Goal: Transaction & Acquisition: Purchase product/service

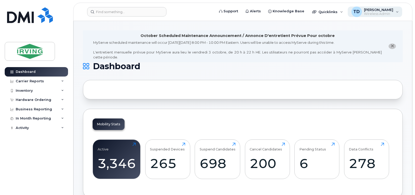
click at [368, 12] on span "Wireless Admin" at bounding box center [378, 14] width 29 height 4
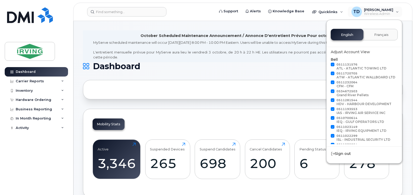
click at [299, 35] on div "October Scheduled Maintenance Announcement / Annonce D'entretient Prévue Pour o…" at bounding box center [238, 35] width 194 height 5
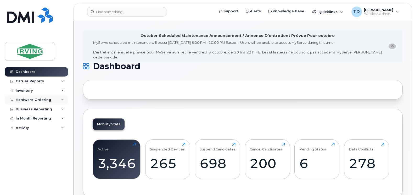
click at [61, 98] on div "Hardware Ordering" at bounding box center [36, 99] width 63 height 9
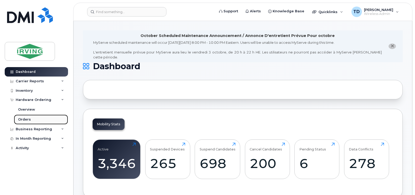
click at [27, 120] on div "Orders" at bounding box center [24, 119] width 13 height 5
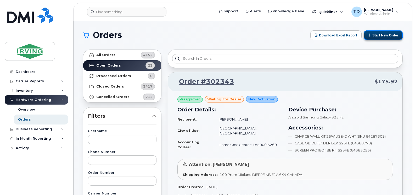
click at [384, 33] on button "Start New Order" at bounding box center [383, 35] width 39 height 10
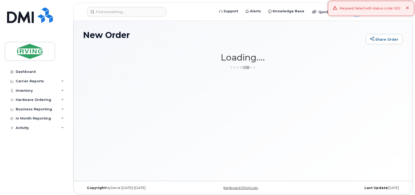
click at [409, 8] on div "Request failed with status code 502" at bounding box center [371, 8] width 86 height 15
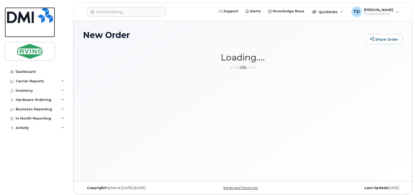
click at [22, 9] on img at bounding box center [30, 15] width 46 height 16
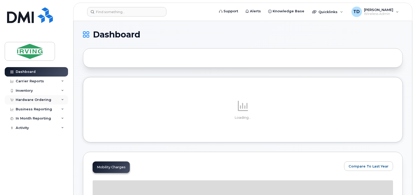
click at [63, 99] on icon at bounding box center [62, 99] width 3 height 3
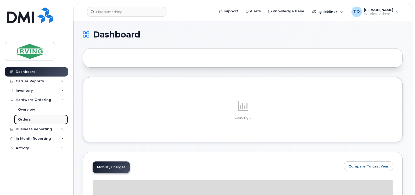
click at [25, 119] on div "Orders" at bounding box center [24, 119] width 13 height 5
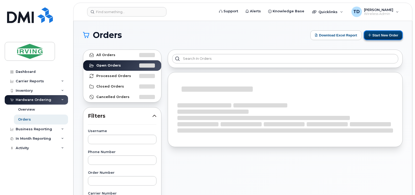
click at [382, 36] on button "Start New Order" at bounding box center [383, 35] width 39 height 10
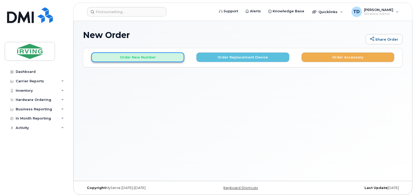
click at [147, 59] on button "Order New Number" at bounding box center [137, 57] width 93 height 10
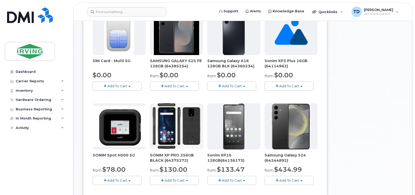
scroll to position [120, 0]
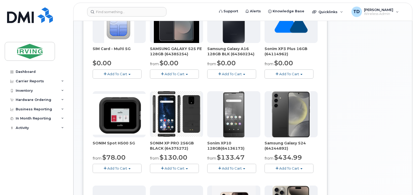
click at [124, 166] on span "Add To Cart" at bounding box center [117, 168] width 20 height 4
click at [124, 178] on link "$380.00 - Full Retail Price" at bounding box center [121, 178] width 55 height 7
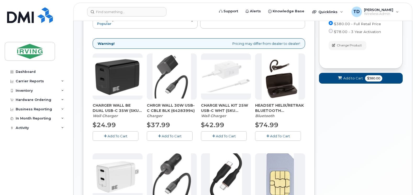
scroll to position [73, 0]
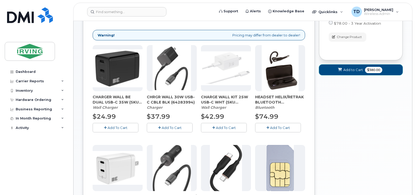
click at [350, 69] on span "Add to Cart" at bounding box center [353, 69] width 20 height 5
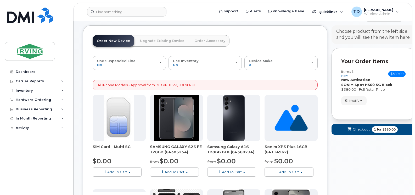
scroll to position [20, 0]
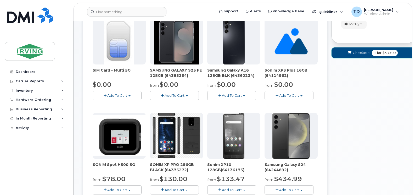
click at [354, 51] on button "Checkout 1 for $380.00" at bounding box center [374, 52] width 84 height 11
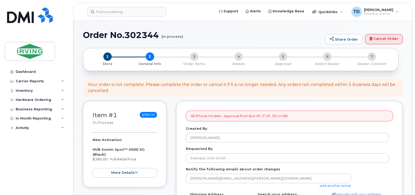
select select
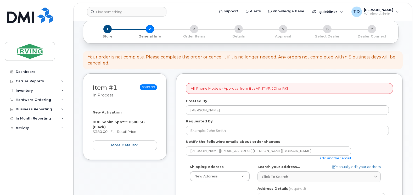
scroll to position [52, 0]
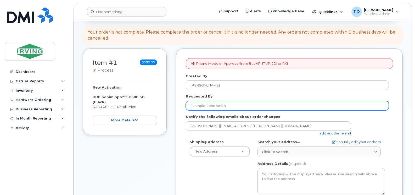
click at [220, 106] on input "Requested By" at bounding box center [287, 105] width 203 height 9
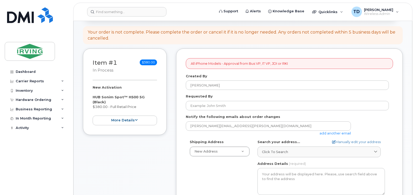
drag, startPoint x: 164, startPoint y: 150, endPoint x: 175, endPoint y: 141, distance: 14.3
click at [164, 150] on div "Item #1 in process $380.00 New Activation HUB Sonim Spot™ H500 5G (Black) $380.…" at bounding box center [125, 197] width 84 height 298
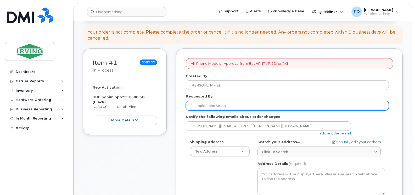
click at [199, 107] on input "Requested By" at bounding box center [287, 105] width 203 height 9
type input "[PERSON_NAME]"
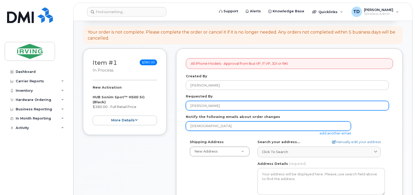
type input "jdiswitchboard@jdirving.com"
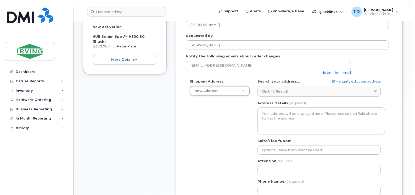
scroll to position [131, 0]
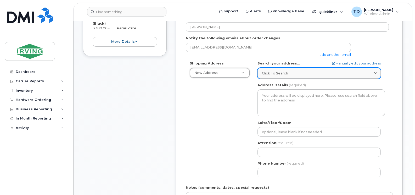
click at [282, 74] on span "Click to search" at bounding box center [275, 73] width 26 height 5
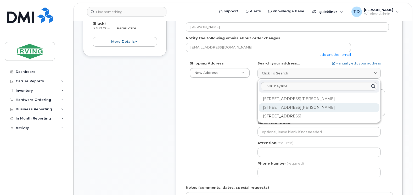
type input "380 bayside"
click at [286, 110] on div "380 Bayside Dr Saint John NB E2J 4Y8" at bounding box center [319, 107] width 121 height 9
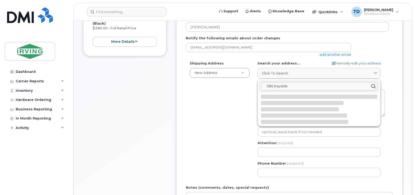
select select
type textarea "380 Bayside Dr SAINT JOHN NB E2J 4Y8 CANADA"
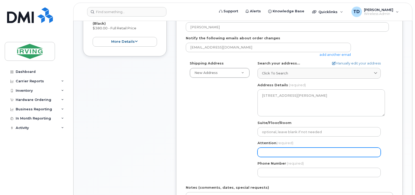
click at [286, 153] on input "Attention (required)" at bounding box center [319, 151] width 123 height 9
select select
type input "E"
select select
type input "El"
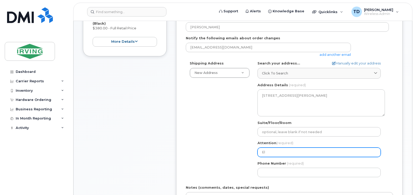
select select
type input "Elm"
select select
type input "Elme"
select select
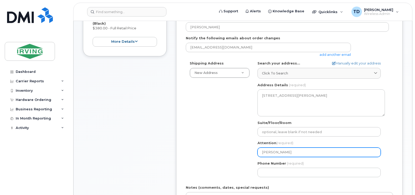
type input "[PERSON_NAME]"
select select
type input "[PERSON_NAME]"
select select
type input "[PERSON_NAME]"
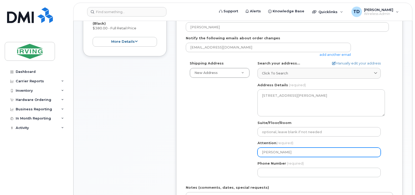
select select
type input "[PERSON_NAME]"
select select
type input "[PERSON_NAME]"
select select
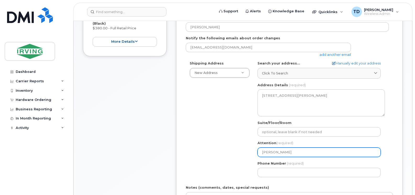
type input "[PERSON_NAME]"
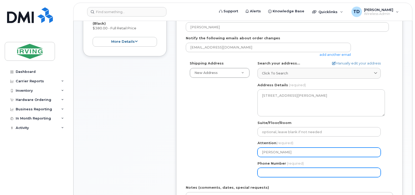
select select
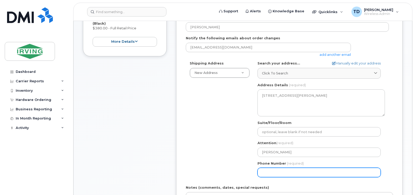
click at [280, 171] on input "Phone Number" at bounding box center [319, 171] width 123 height 9
type input "506343204"
select select
type input "5063432043"
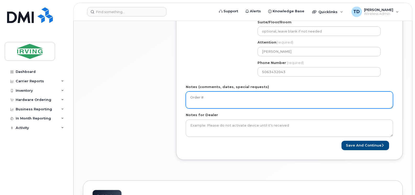
type textarea "Order #"
click at [273, 99] on textarea "Order #" at bounding box center [289, 99] width 207 height 17
type textarea "Invoice to Gulf Operators"
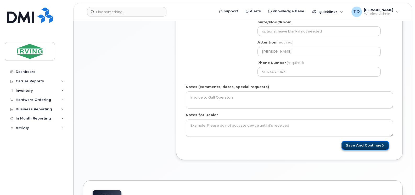
click at [355, 147] on button "Save and Continue" at bounding box center [366, 146] width 48 height 10
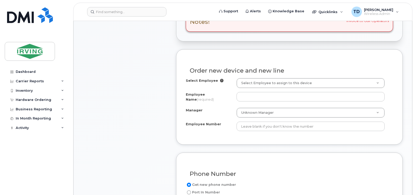
scroll to position [183, 0]
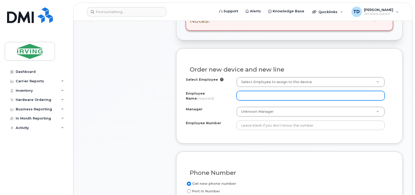
click at [264, 94] on input "Employee Name (required)" at bounding box center [311, 95] width 148 height 9
type input "[PERSON_NAME]"
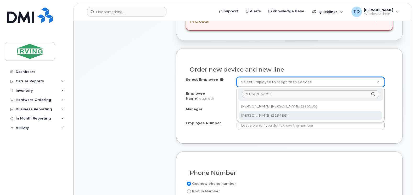
type input "[PERSON_NAME]"
type input "1716512"
type input "219486"
type input "23504011"
select select "2717786"
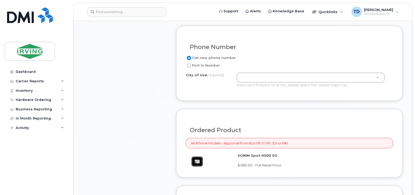
scroll to position [314, 0]
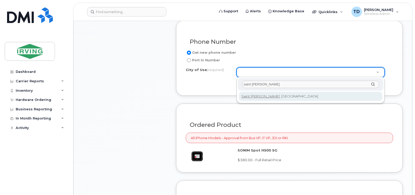
type input "saint [PERSON_NAME]"
type input "2008"
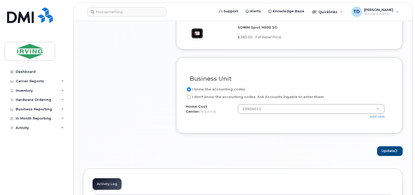
scroll to position [445, 0]
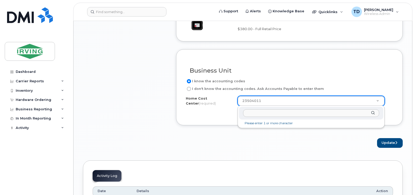
paste input "23504002.66302."
click at [259, 112] on input "23504002.66302." at bounding box center [311, 113] width 136 height 8
paste input "23504002.66302."
type input "23504002"
paste input "23504002.66302."
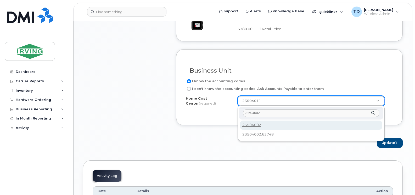
type input "23504002"
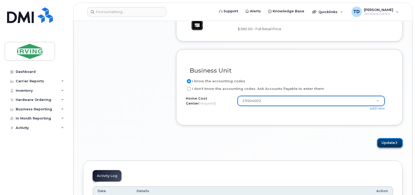
click at [387, 139] on button "Update" at bounding box center [390, 143] width 26 height 10
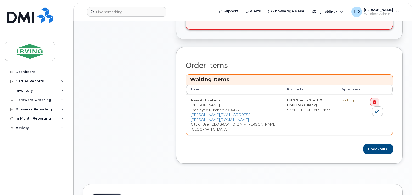
scroll to position [262, 0]
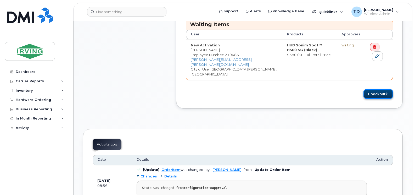
click at [377, 89] on button "Checkout" at bounding box center [378, 94] width 30 height 10
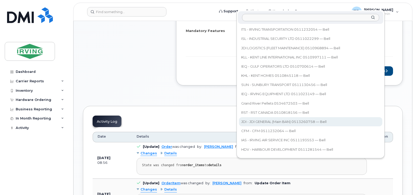
scroll to position [262, 0]
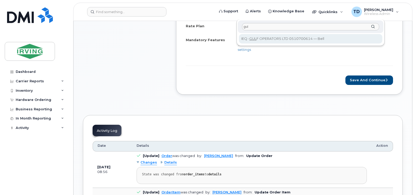
type input "gul"
select select "11291"
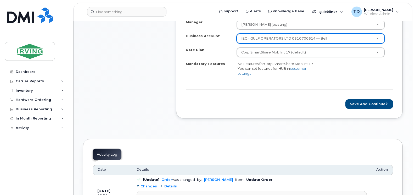
scroll to position [183, 0]
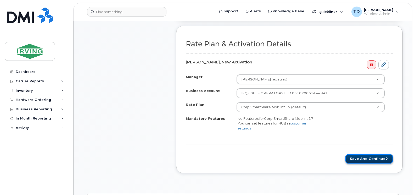
click at [368, 158] on button "Save and Continue" at bounding box center [369, 159] width 48 height 10
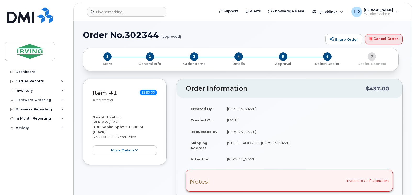
radio input "true"
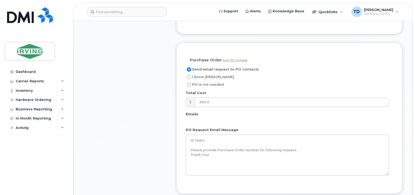
scroll to position [445, 0]
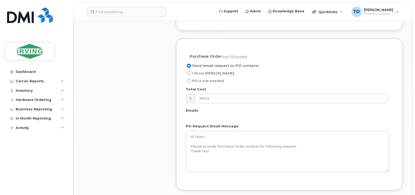
drag, startPoint x: 204, startPoint y: 48, endPoint x: 205, endPoint y: 51, distance: 3.2
click at [204, 71] on span "I know PO" at bounding box center [213, 73] width 42 height 4
click at [191, 71] on input "I know PO" at bounding box center [189, 73] width 4 height 4
radio input "true"
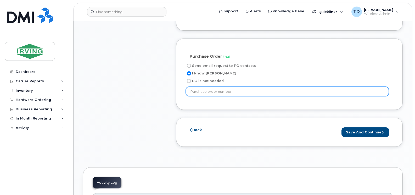
click at [210, 87] on input "text" at bounding box center [287, 91] width 203 height 9
type input "250279"
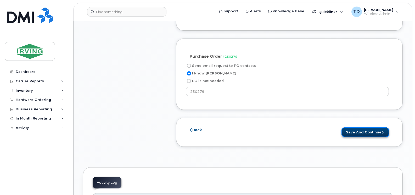
click at [358, 127] on button "Save and Continue" at bounding box center [366, 132] width 48 height 10
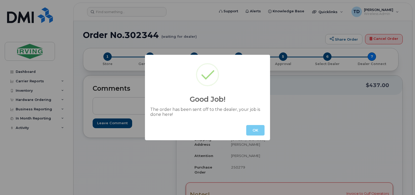
click at [257, 132] on button "OK" at bounding box center [255, 130] width 18 height 10
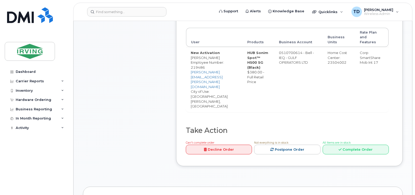
scroll to position [105, 0]
